Goal: Task Accomplishment & Management: Use online tool/utility

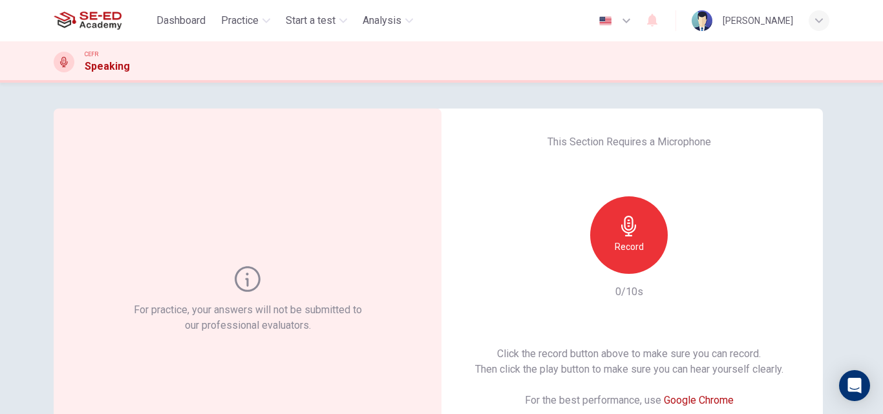
click at [643, 230] on div "Record" at bounding box center [629, 236] width 78 height 78
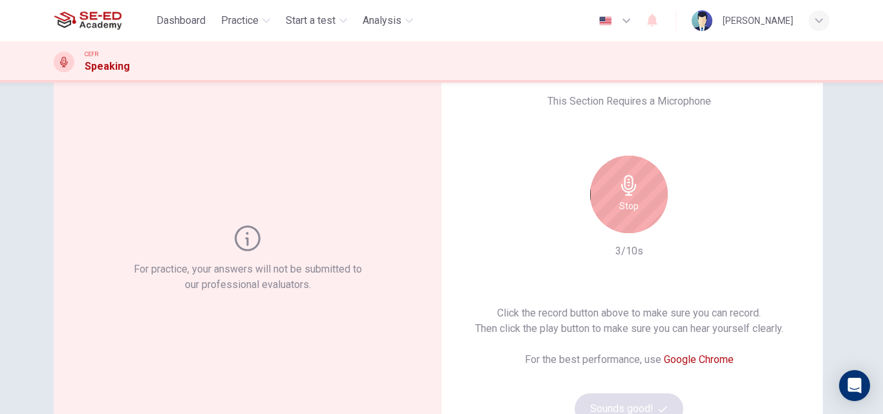
scroll to position [48, 0]
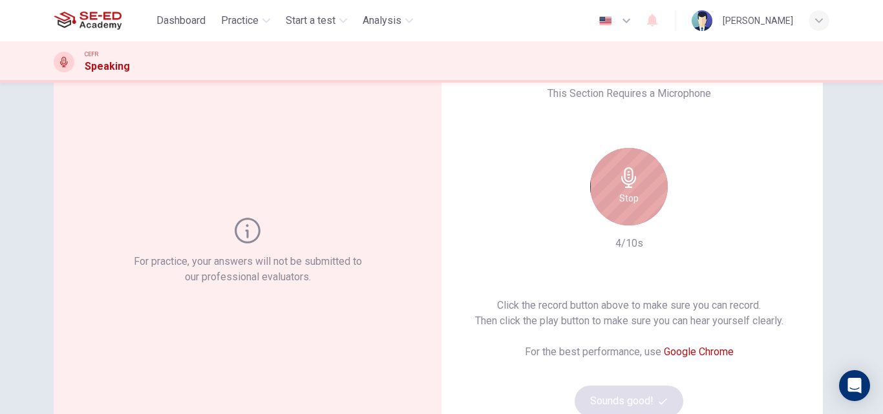
click at [642, 185] on div "Stop" at bounding box center [629, 187] width 78 height 78
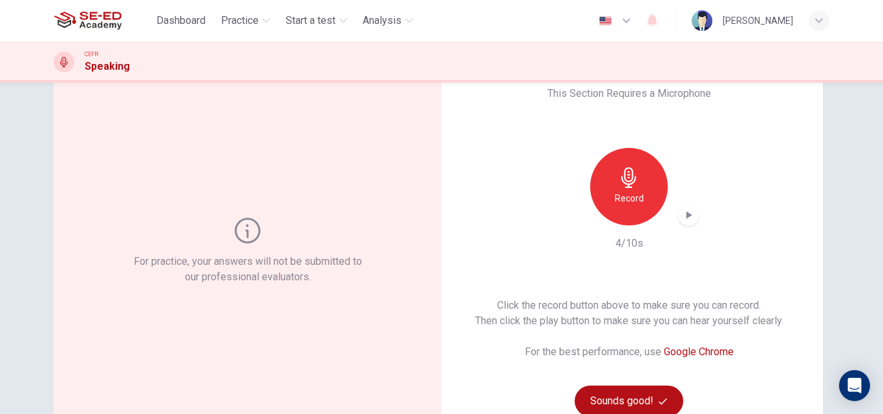
click at [687, 213] on icon "button" at bounding box center [690, 215] width 6 height 8
drag, startPoint x: 875, startPoint y: 227, endPoint x: 855, endPoint y: 226, distance: 19.4
click at [875, 261] on div "For practice, your answers will not be submitted to our professional evaluators…" at bounding box center [441, 249] width 883 height 332
click at [678, 216] on div "button" at bounding box center [688, 215] width 21 height 21
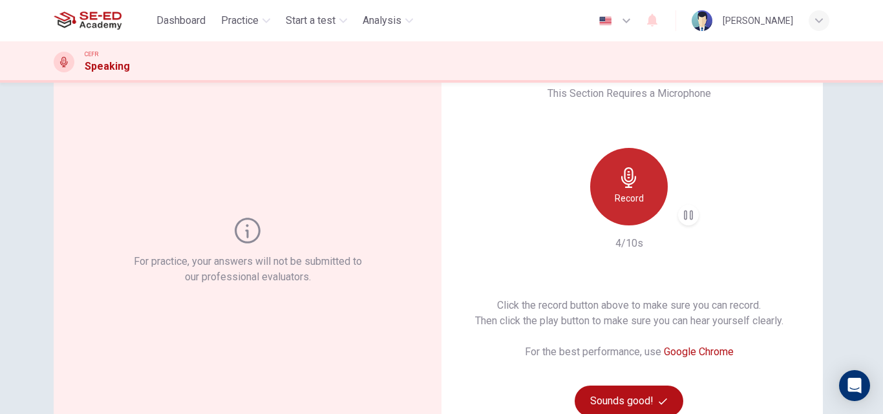
click at [619, 174] on icon "button" at bounding box center [629, 177] width 21 height 21
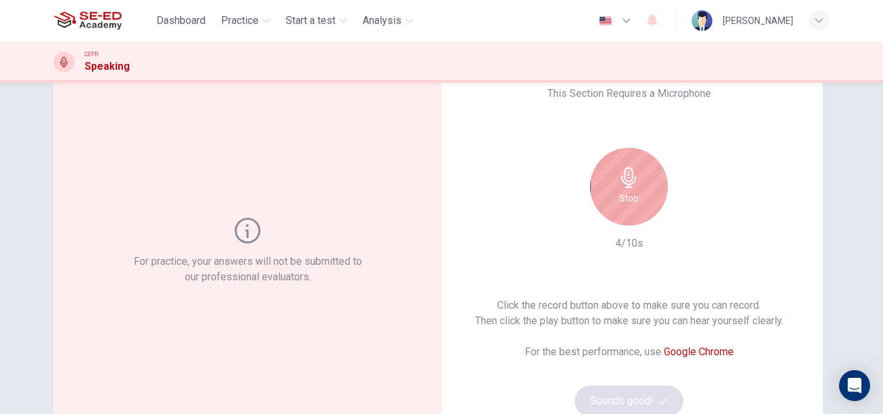
click at [643, 197] on div "Stop" at bounding box center [629, 187] width 78 height 78
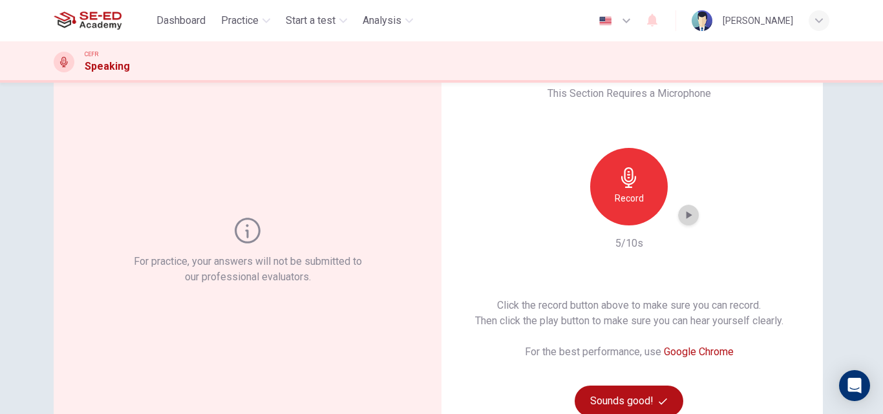
click at [683, 219] on icon "button" at bounding box center [688, 215] width 13 height 13
click at [688, 216] on icon "button" at bounding box center [688, 215] width 13 height 13
click at [659, 406] on button "Sounds good!" at bounding box center [629, 401] width 109 height 31
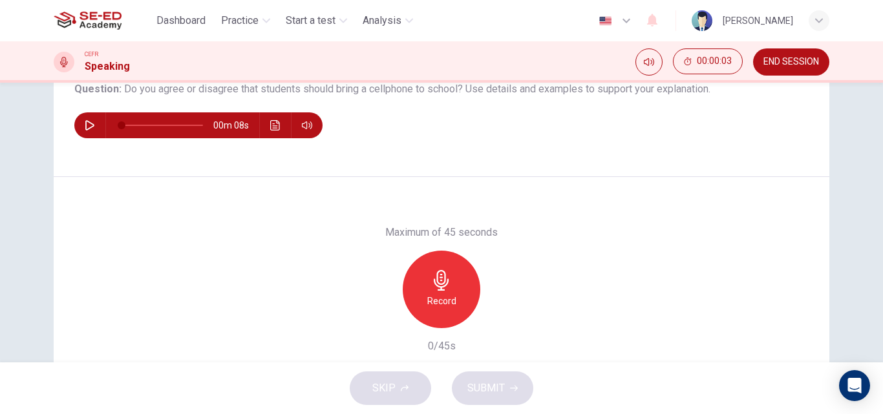
scroll to position [92, 0]
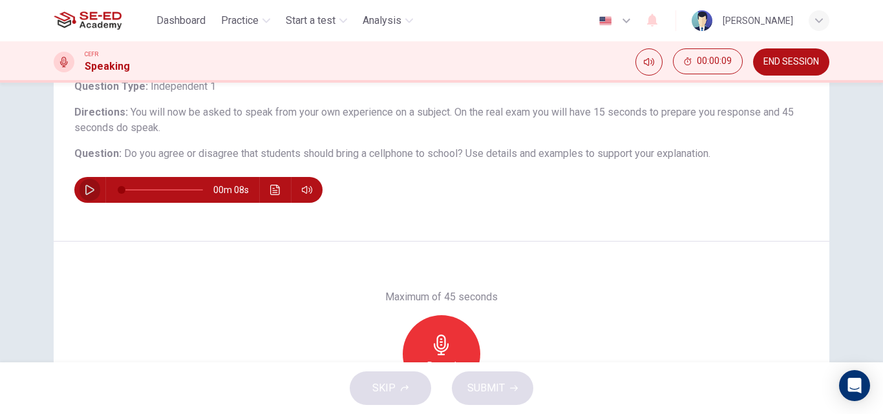
click at [85, 191] on icon "button" at bounding box center [90, 190] width 10 height 10
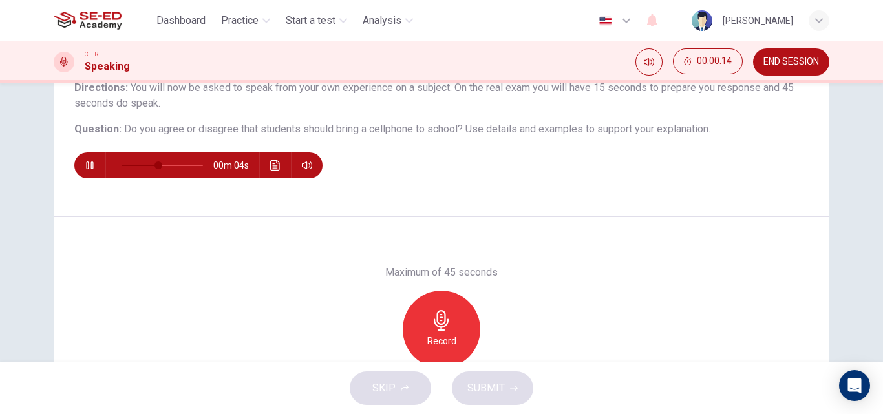
scroll to position [123, 0]
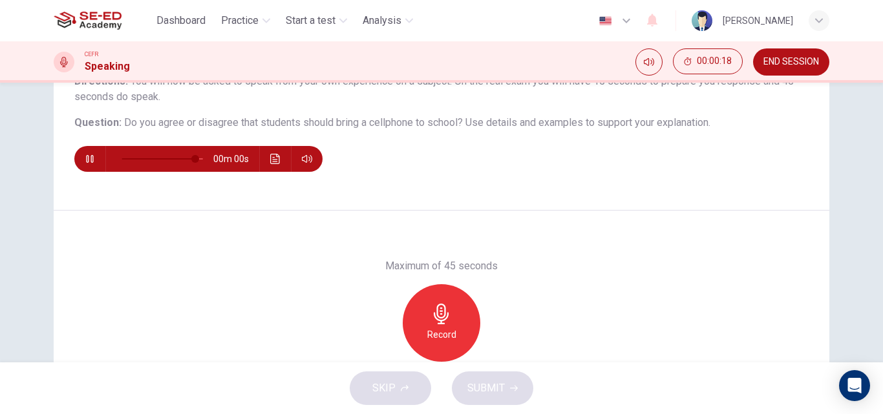
type input "0"
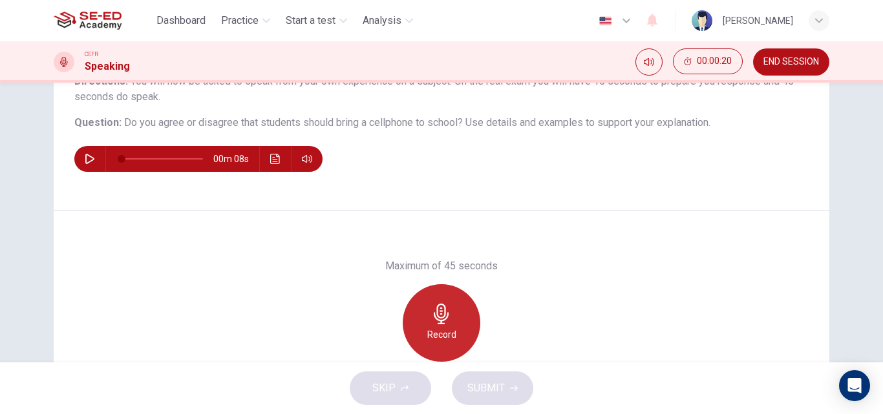
click at [448, 321] on icon "button" at bounding box center [441, 314] width 21 height 21
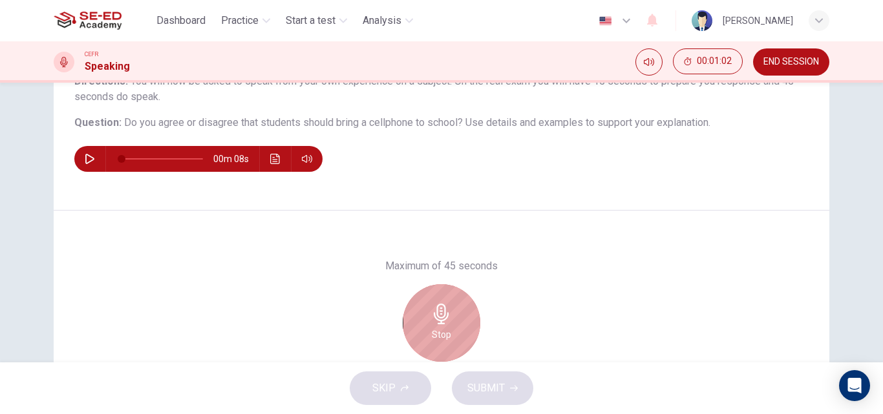
click at [449, 319] on div "Stop" at bounding box center [442, 323] width 78 height 78
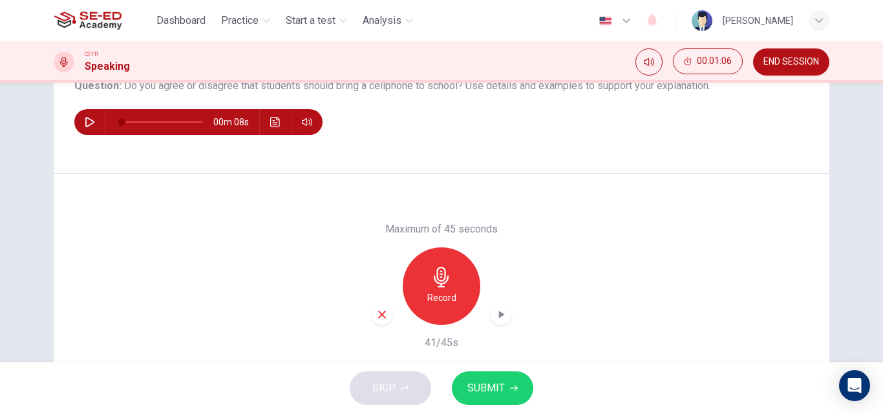
scroll to position [160, 0]
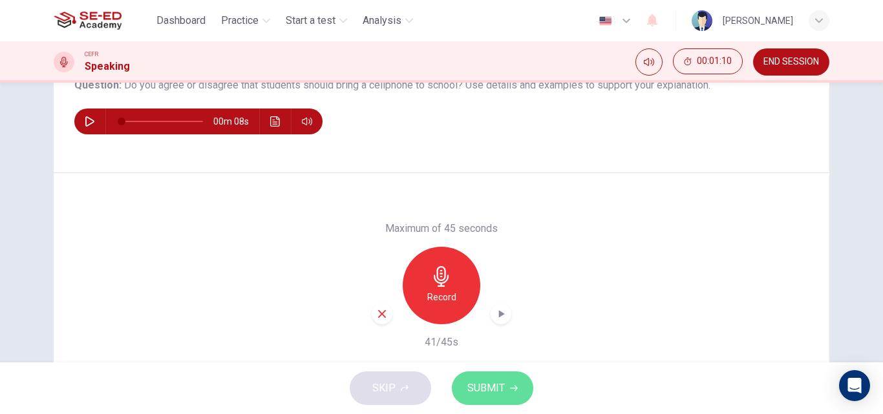
click at [498, 385] on span "SUBMIT" at bounding box center [485, 388] width 37 height 18
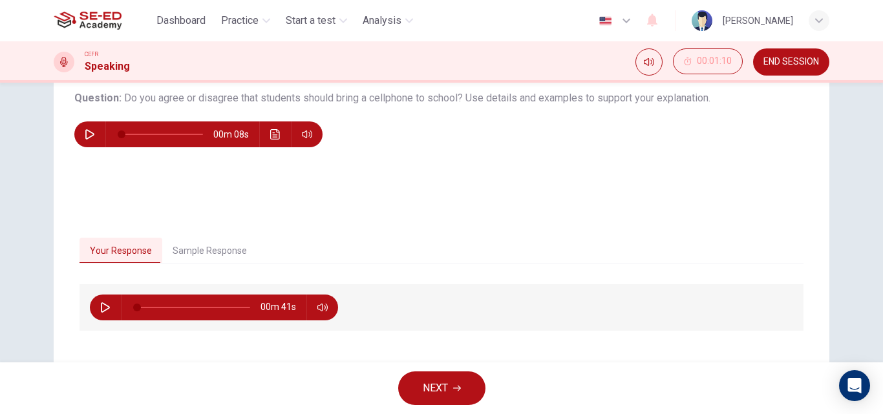
scroll to position [187, 0]
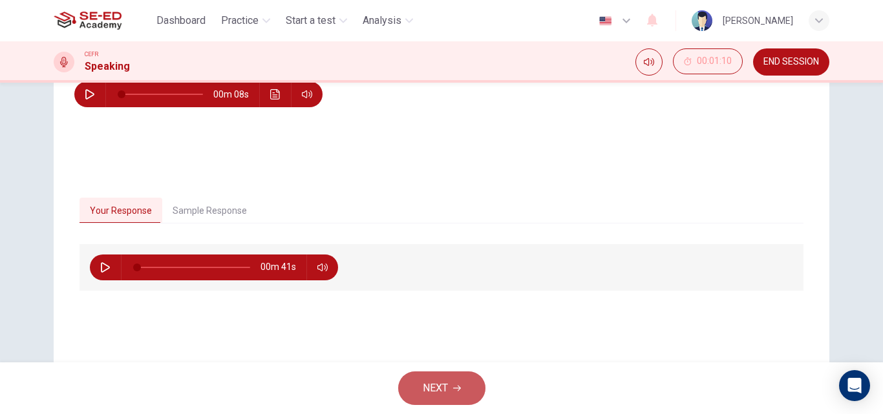
click at [451, 391] on button "NEXT" at bounding box center [441, 389] width 87 height 34
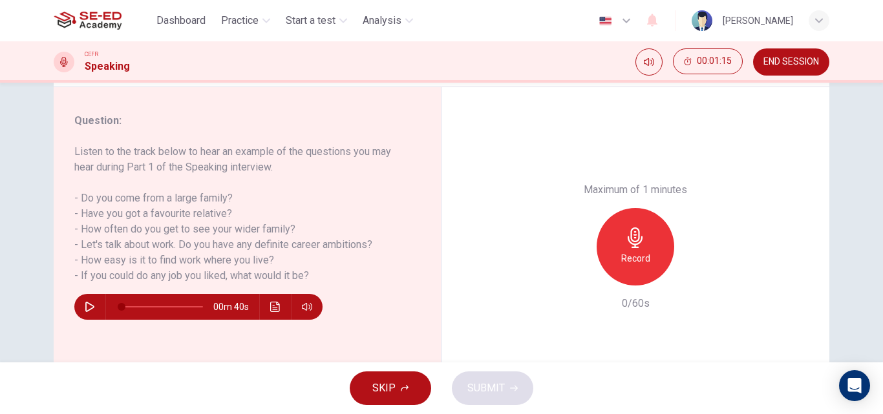
scroll to position [138, 0]
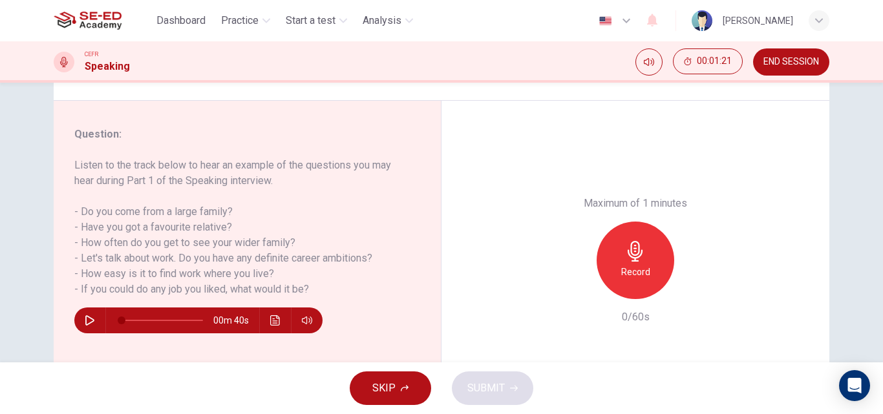
click at [405, 389] on icon "button" at bounding box center [405, 389] width 8 height 8
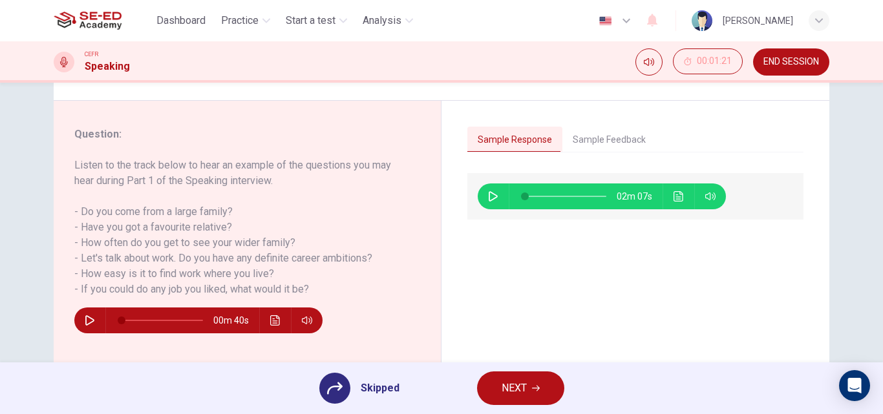
click at [489, 201] on icon "button" at bounding box center [493, 196] width 9 height 10
type input "4"
click at [591, 138] on button "Sample Feedback" at bounding box center [609, 140] width 94 height 27
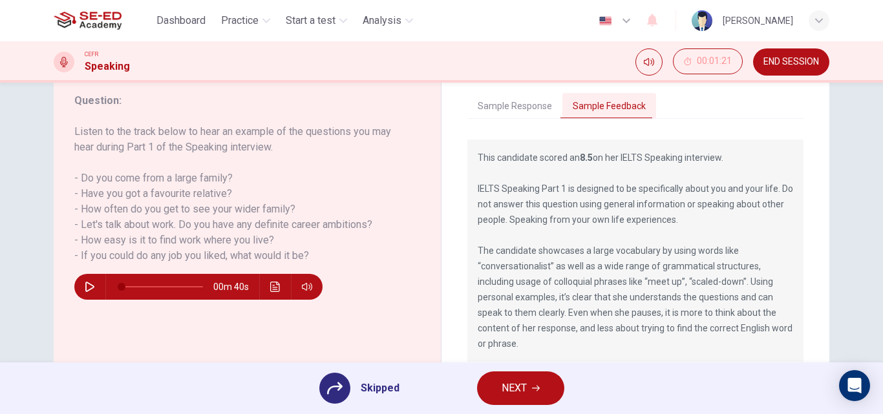
scroll to position [224, 0]
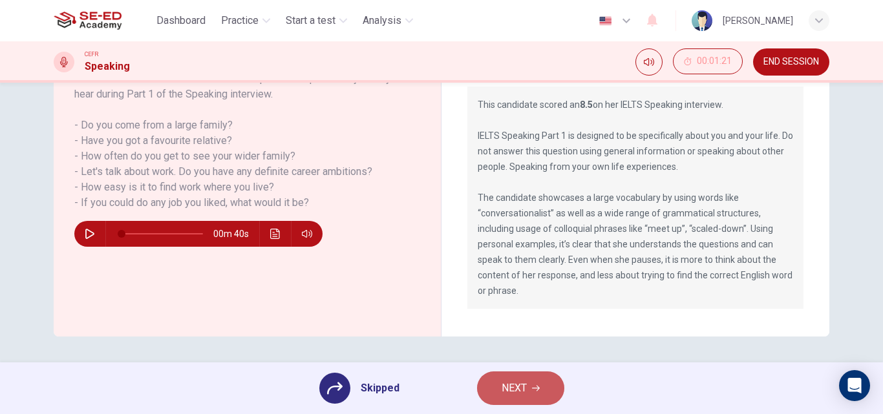
click at [517, 391] on span "NEXT" at bounding box center [514, 388] width 25 height 18
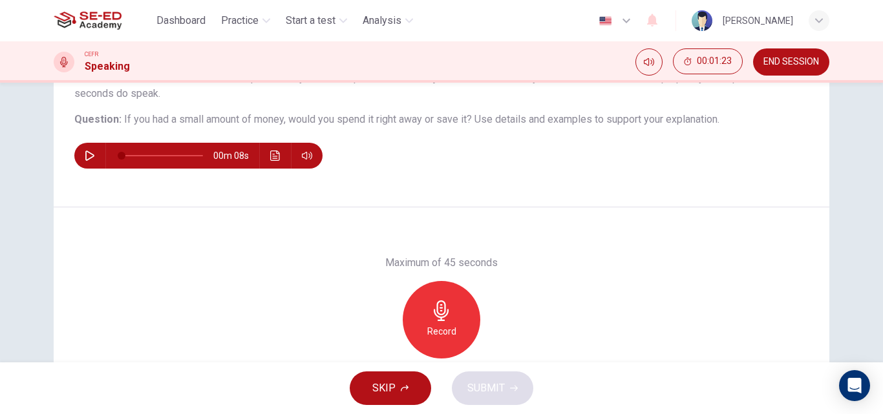
scroll to position [129, 0]
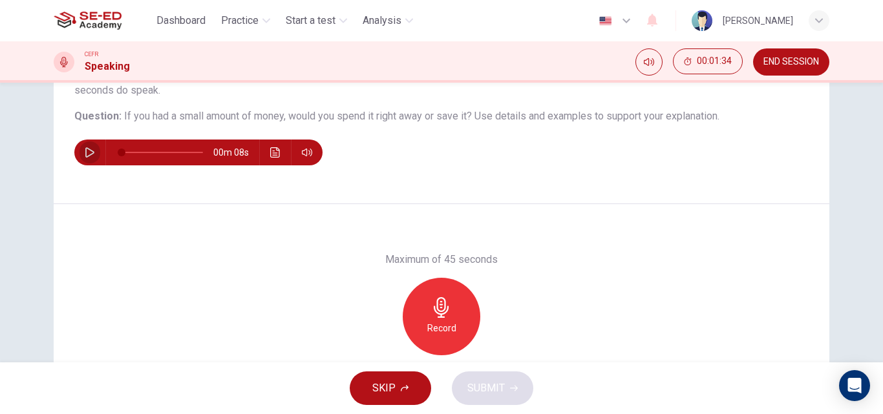
click at [87, 152] on icon "button" at bounding box center [90, 152] width 10 height 10
type input "0"
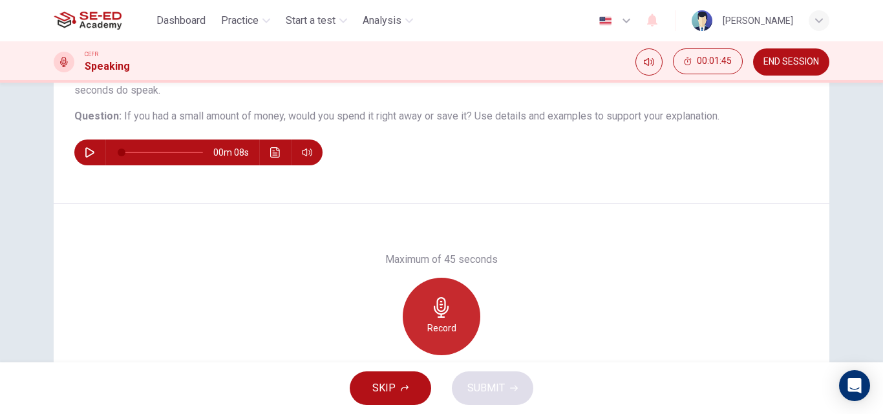
click at [451, 313] on div "Record" at bounding box center [442, 317] width 78 height 78
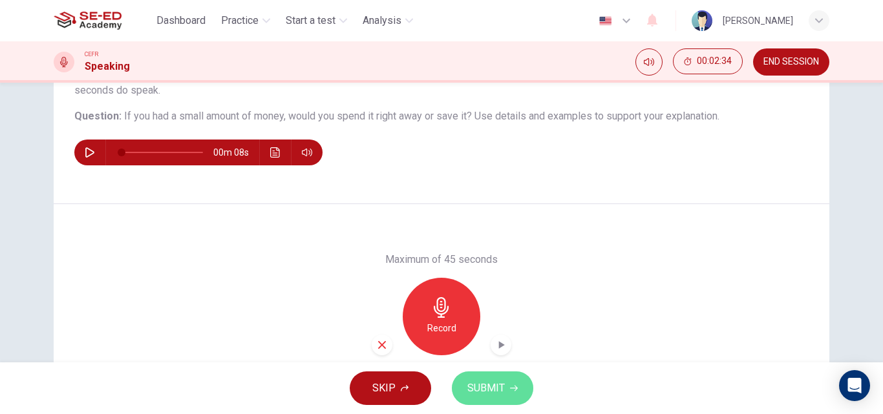
click at [511, 387] on icon "button" at bounding box center [514, 389] width 8 height 8
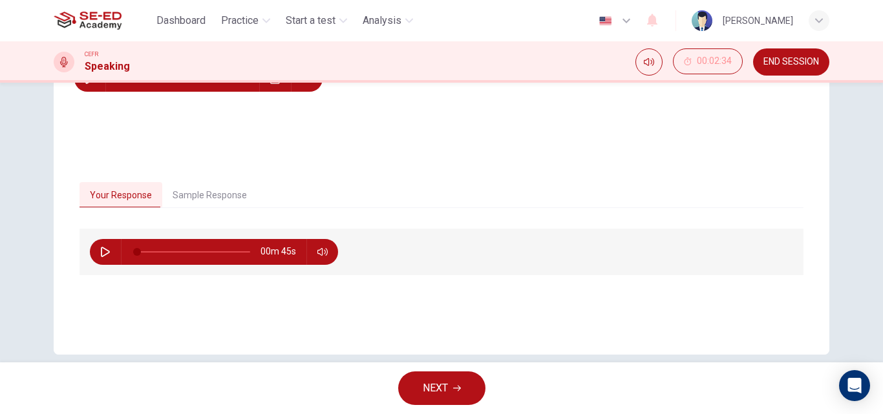
scroll to position [206, 0]
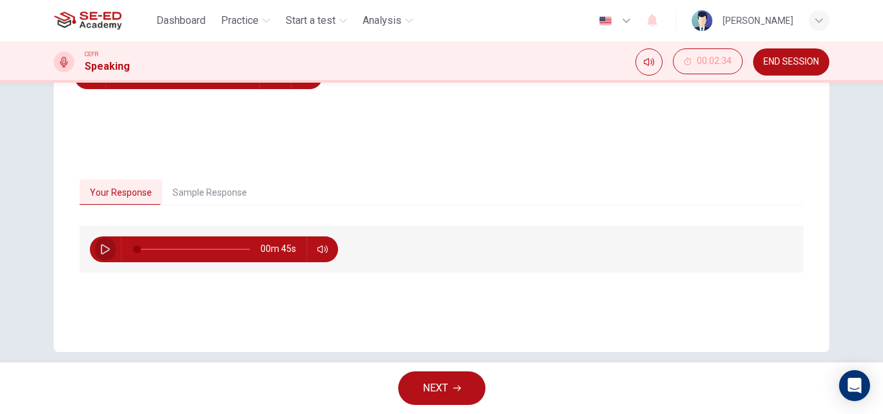
click at [95, 248] on button "button" at bounding box center [105, 250] width 21 height 26
click at [102, 250] on icon "button" at bounding box center [105, 249] width 10 height 10
type input "11"
click at [420, 389] on button "NEXT" at bounding box center [441, 389] width 87 height 34
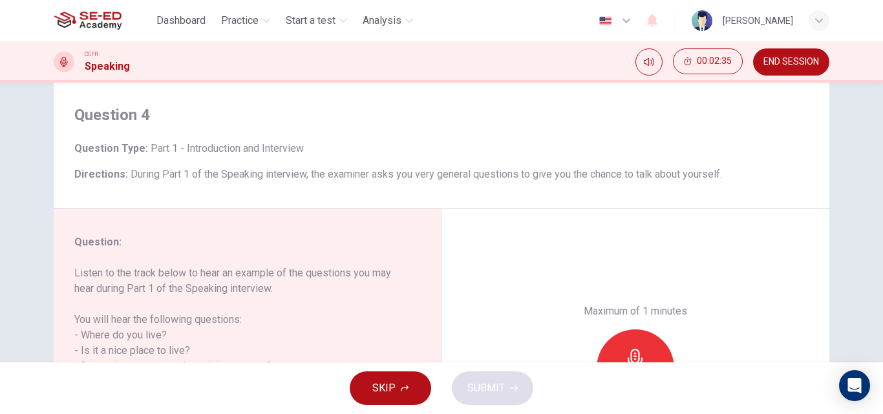
scroll to position [45, 0]
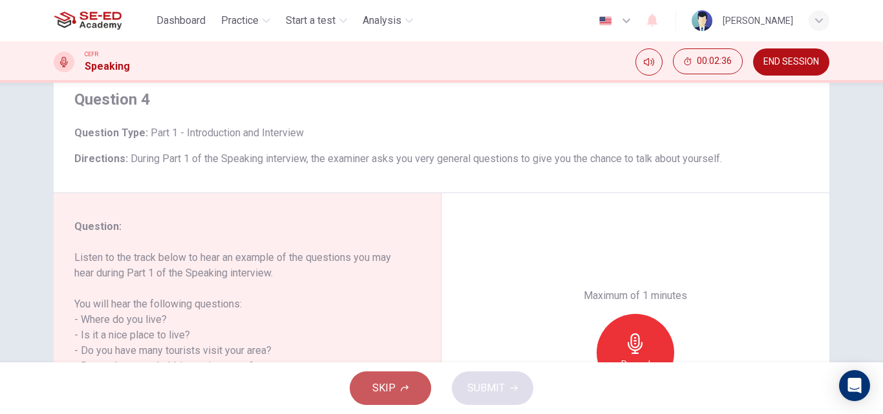
click at [383, 387] on span "SKIP" at bounding box center [383, 388] width 23 height 18
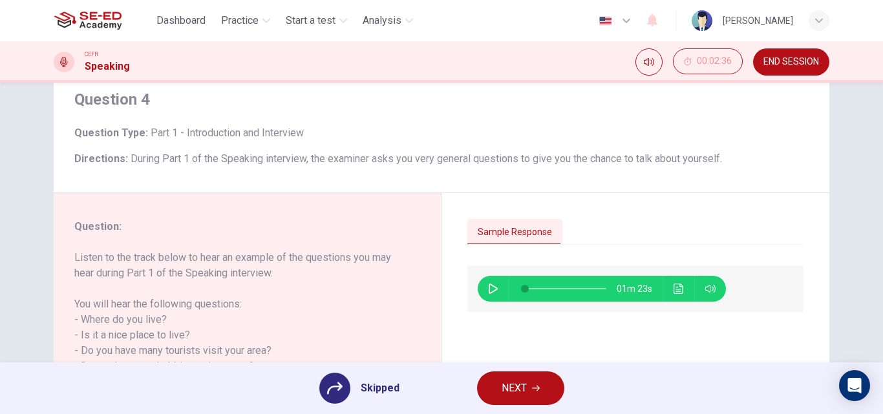
drag, startPoint x: 774, startPoint y: 67, endPoint x: 496, endPoint y: 76, distance: 278.8
click at [775, 67] on span "END SESSION" at bounding box center [791, 62] width 56 height 10
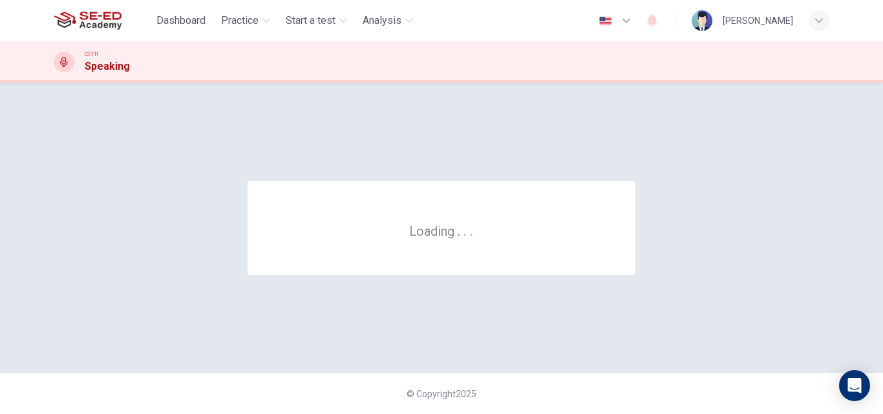
scroll to position [0, 0]
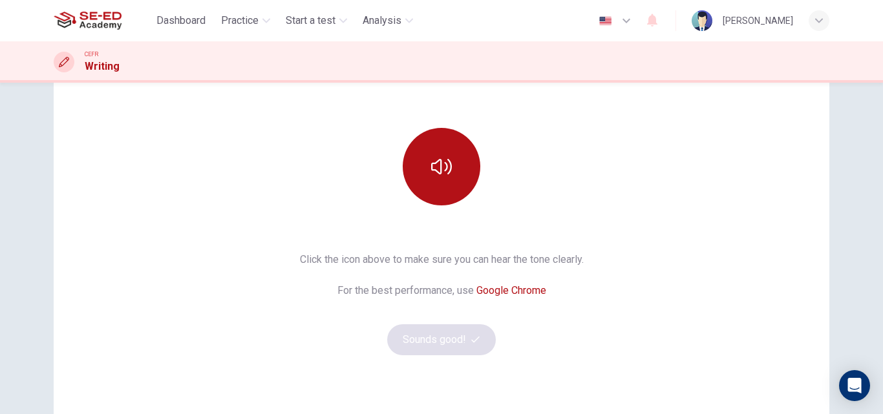
scroll to position [134, 0]
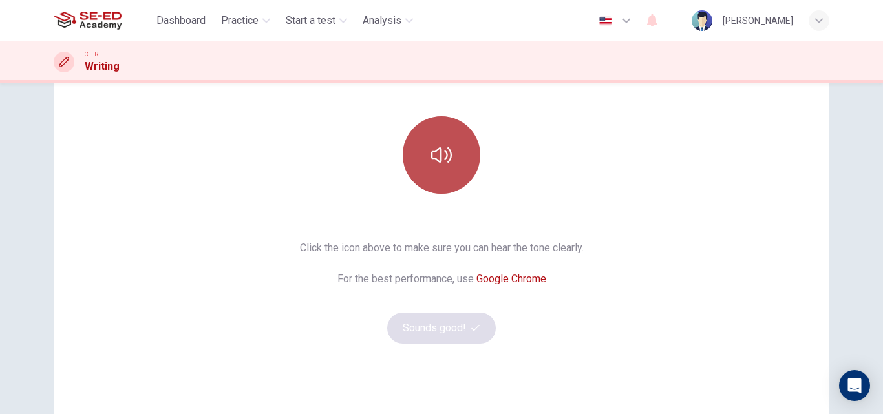
click at [438, 162] on icon "button" at bounding box center [441, 155] width 21 height 16
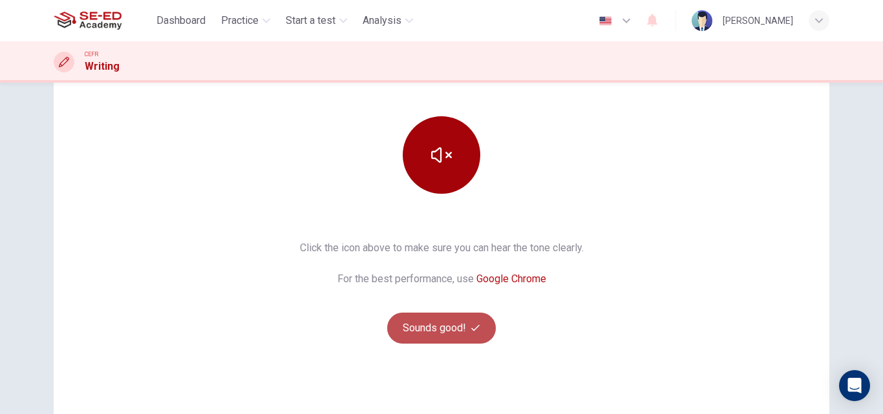
click at [441, 330] on button "Sounds good!" at bounding box center [441, 328] width 109 height 31
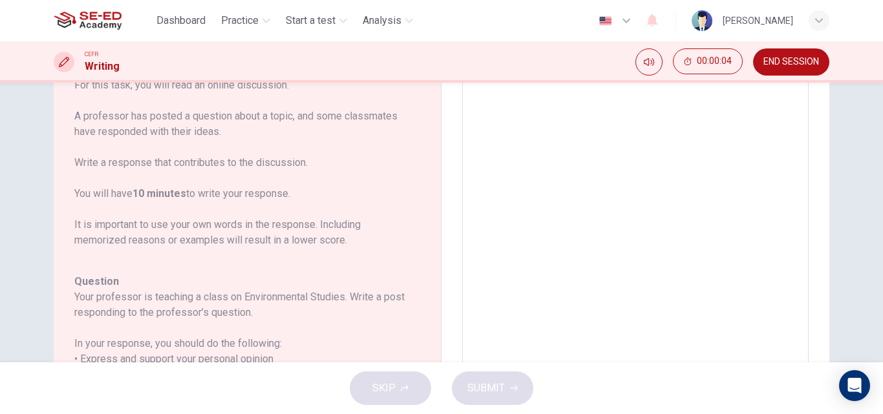
drag, startPoint x: 427, startPoint y: 123, endPoint x: 424, endPoint y: 147, distance: 24.1
click at [424, 147] on div "Question 1 Question Type : Writing for an Academic Discussion Directions For th…" at bounding box center [248, 236] width 388 height 524
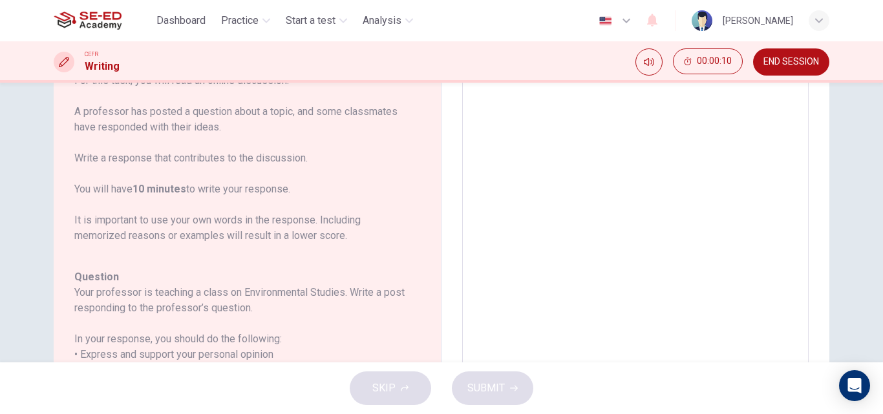
scroll to position [0, 0]
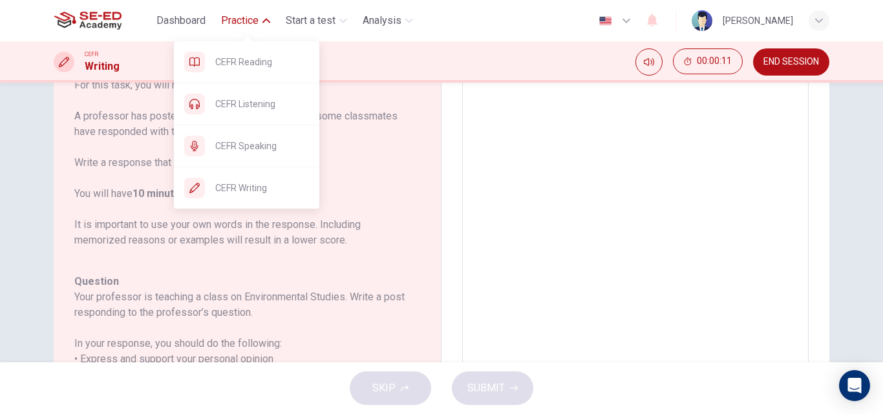
click at [248, 16] on span "Practice" at bounding box center [239, 21] width 37 height 16
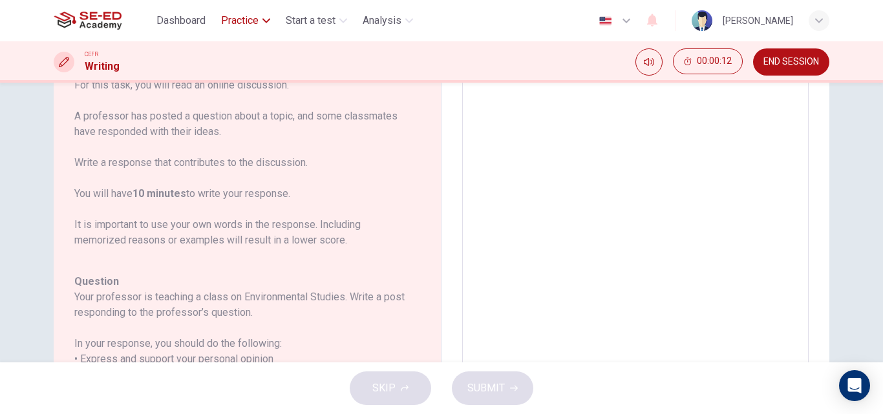
click at [248, 16] on span "Practice" at bounding box center [239, 21] width 37 height 16
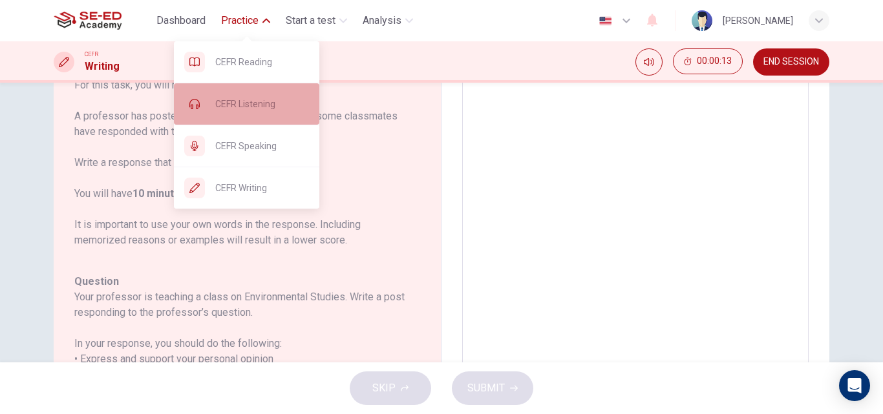
click at [237, 101] on span "CEFR Listening" at bounding box center [262, 104] width 94 height 16
